Goal: Task Accomplishment & Management: Manage account settings

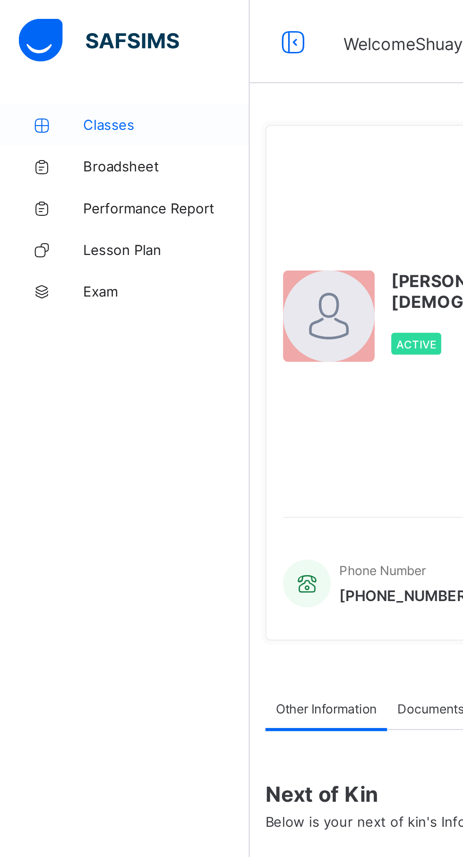
click at [54, 56] on span "Classes" at bounding box center [76, 57] width 76 height 8
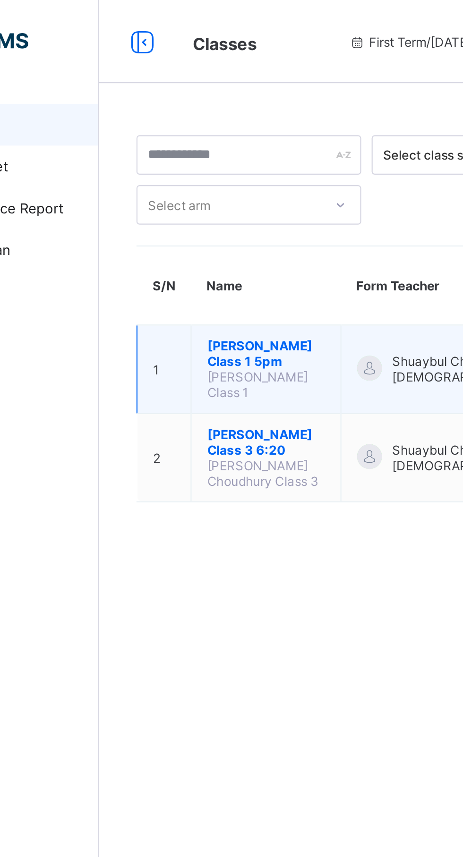
click at [197, 163] on span "[PERSON_NAME] Class 1 5pm" at bounding box center [189, 161] width 53 height 14
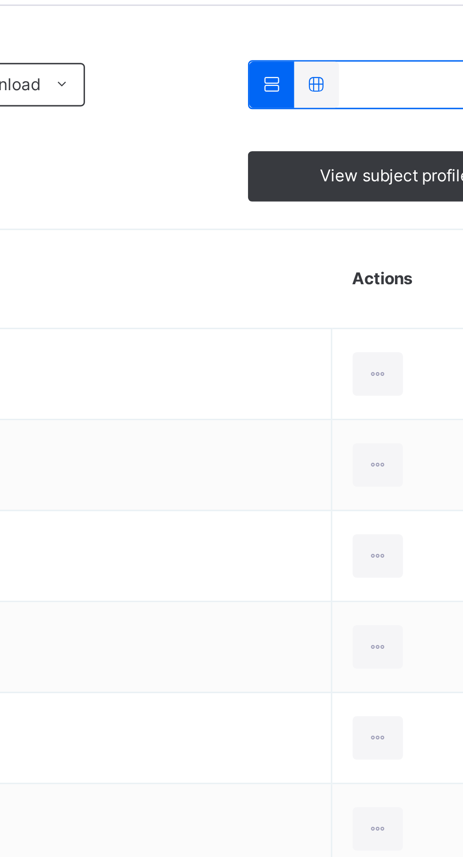
click at [379, 218] on span "Attendance" at bounding box center [374, 214] width 31 height 9
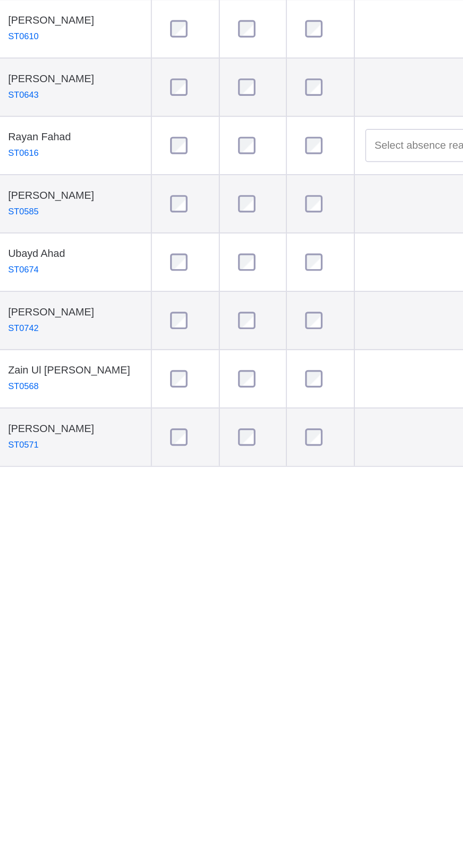
click at [287, 632] on div at bounding box center [288, 627] width 20 height 9
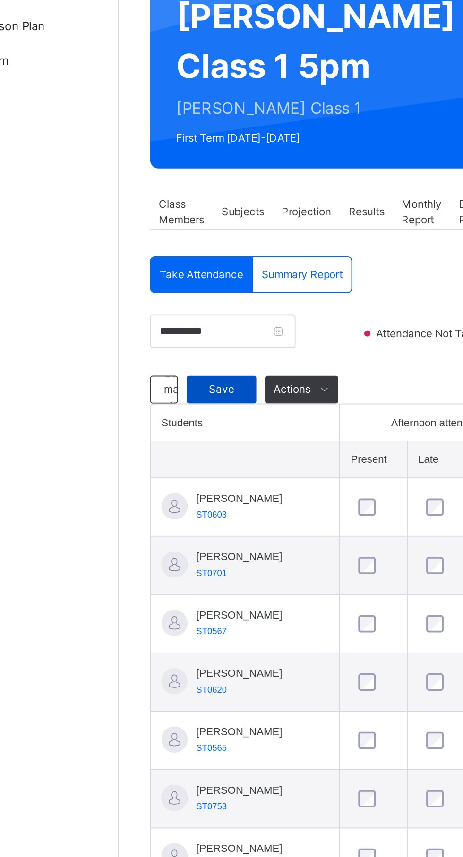
click at [159, 315] on span "Save" at bounding box center [169, 310] width 24 height 9
click at [171, 310] on span "Save" at bounding box center [169, 306] width 14 height 7
